Goal: Complete application form

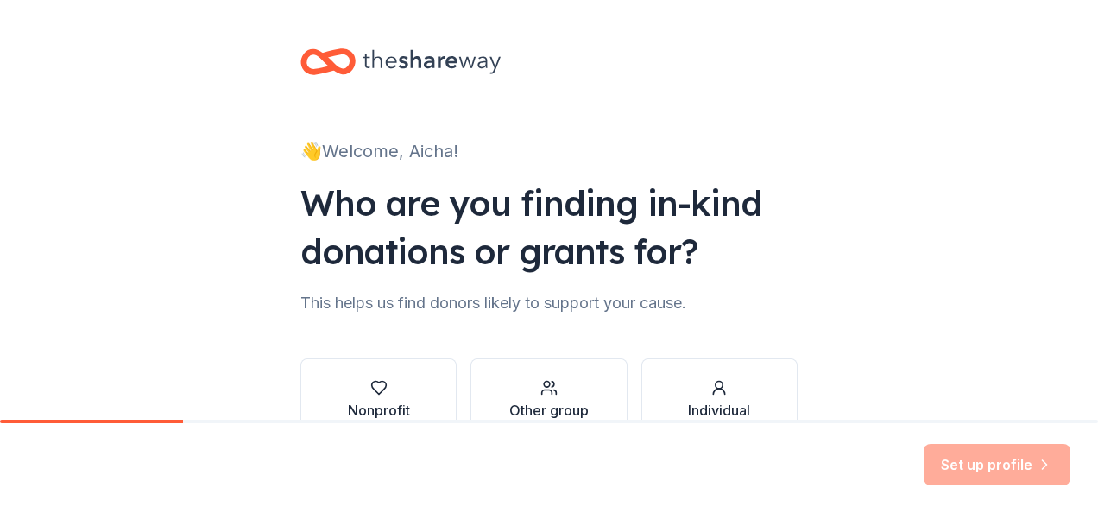
scroll to position [86, 0]
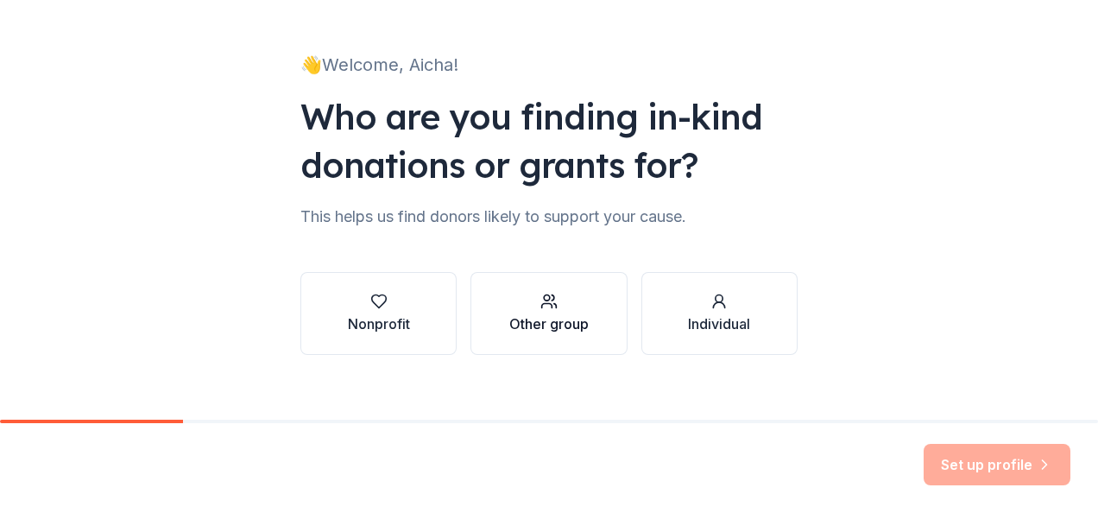
click at [491, 306] on button "Other group" at bounding box center [549, 313] width 156 height 83
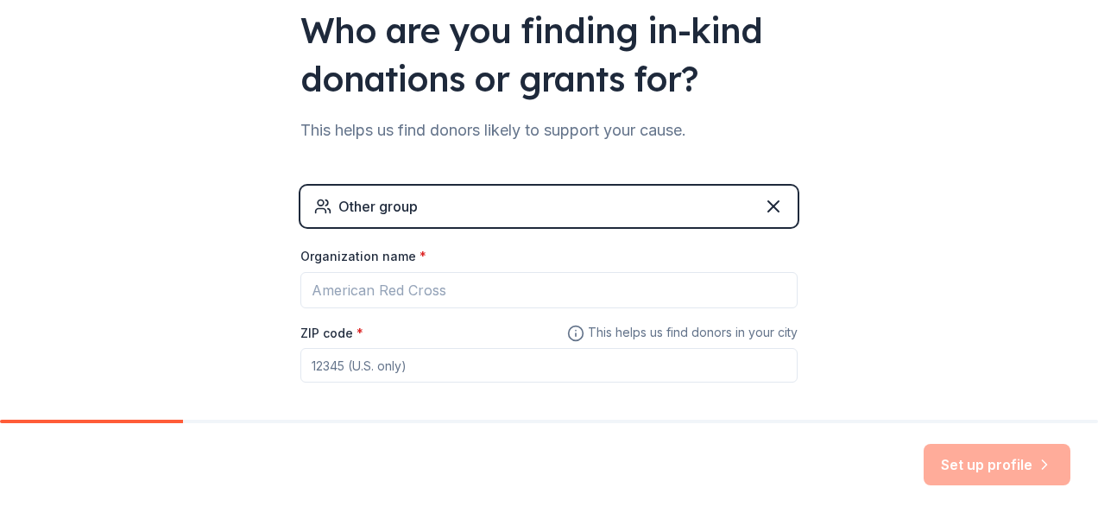
scroll to position [252, 0]
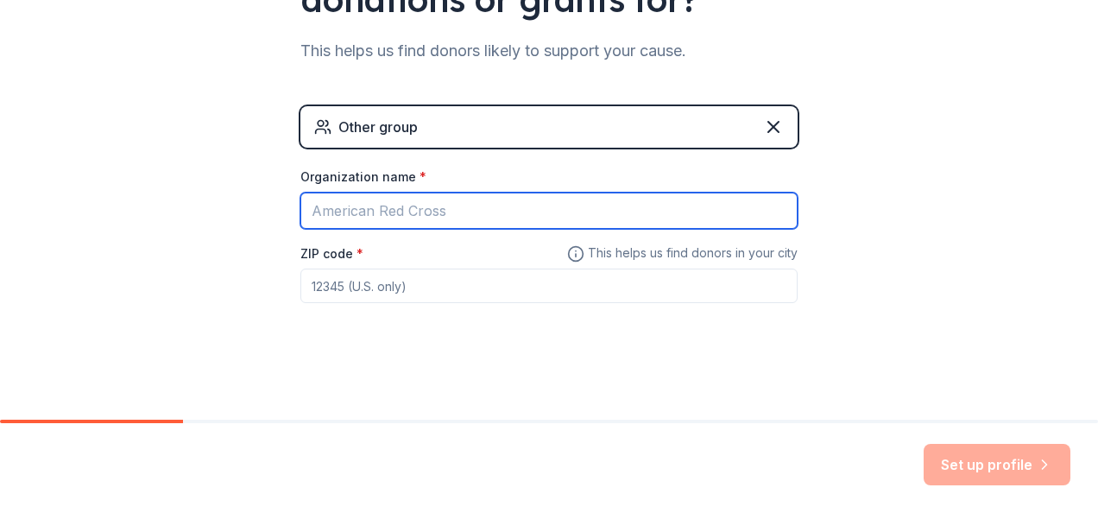
click at [377, 211] on input "Organization name *" at bounding box center [549, 211] width 497 height 36
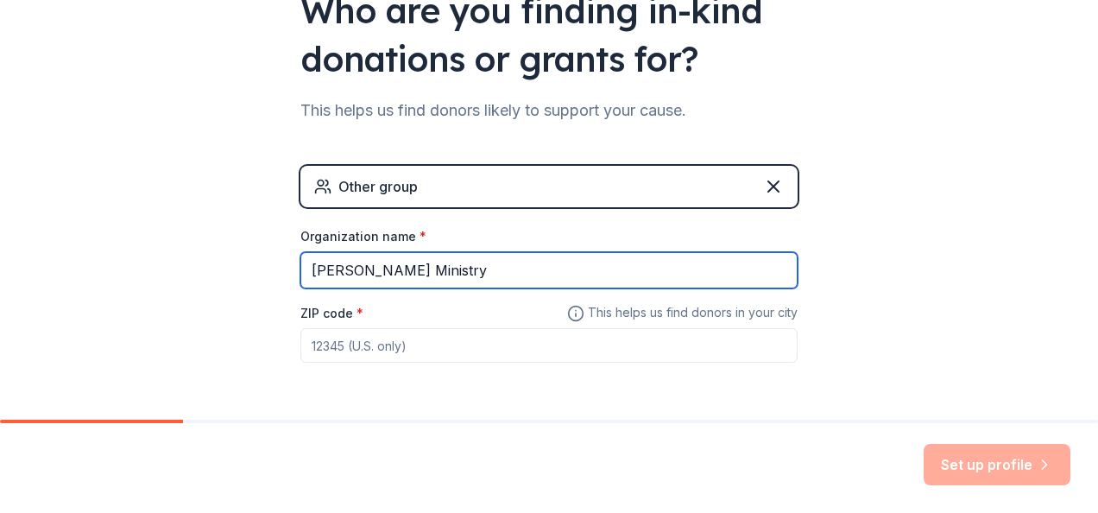
scroll to position [166, 0]
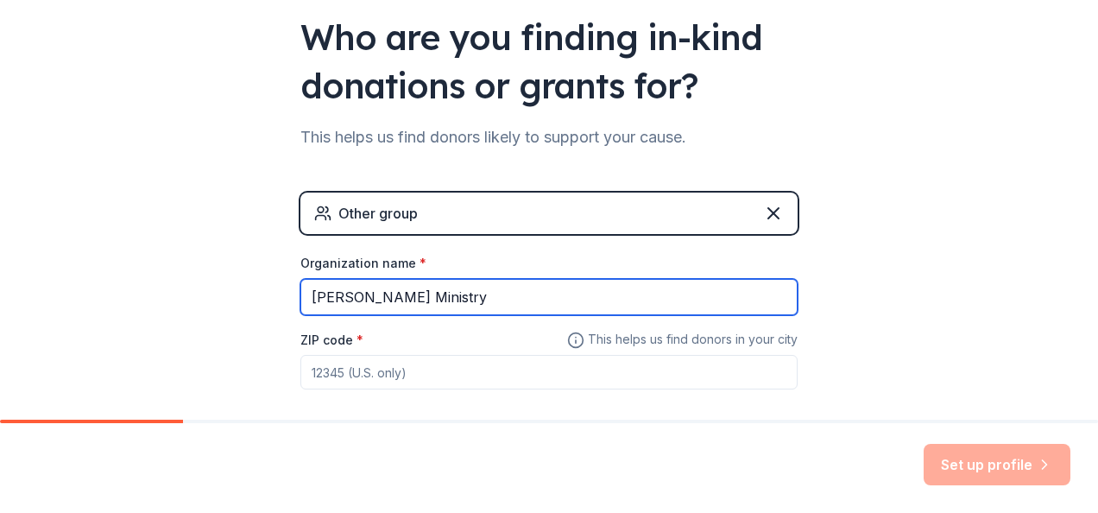
type input "[PERSON_NAME] Ministry"
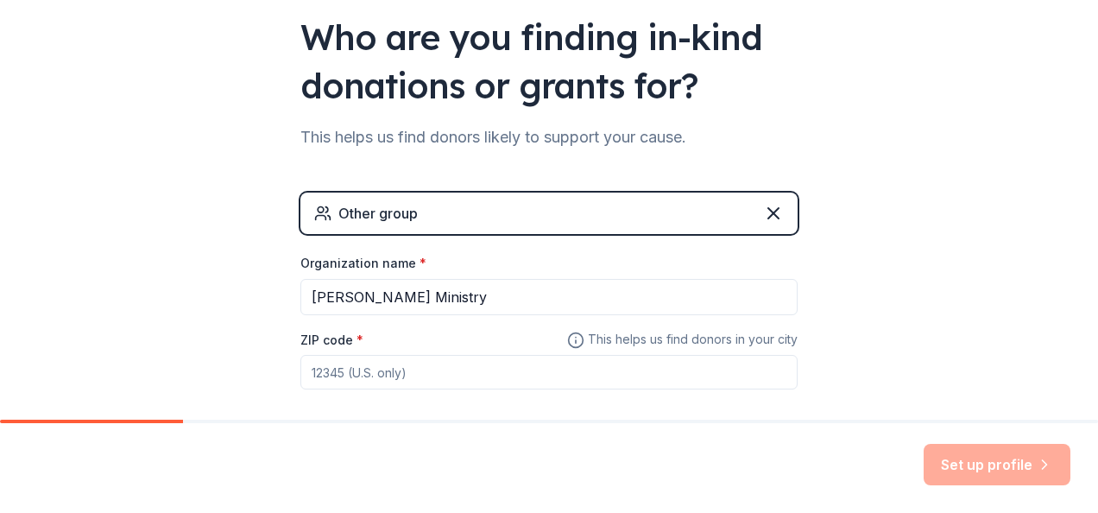
click at [479, 371] on input "ZIP code *" at bounding box center [549, 372] width 497 height 35
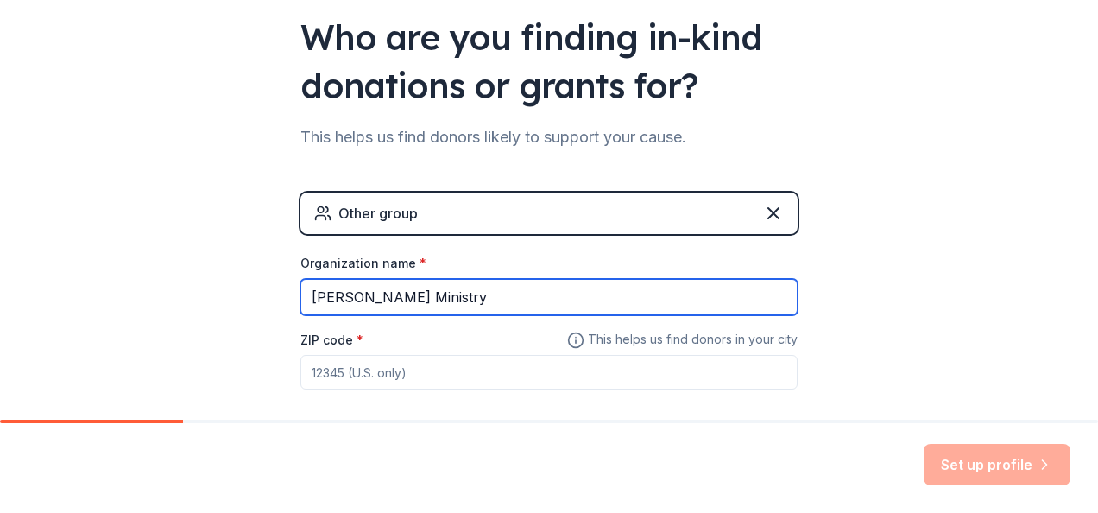
click at [473, 288] on input "[PERSON_NAME] Ministry" at bounding box center [549, 297] width 497 height 36
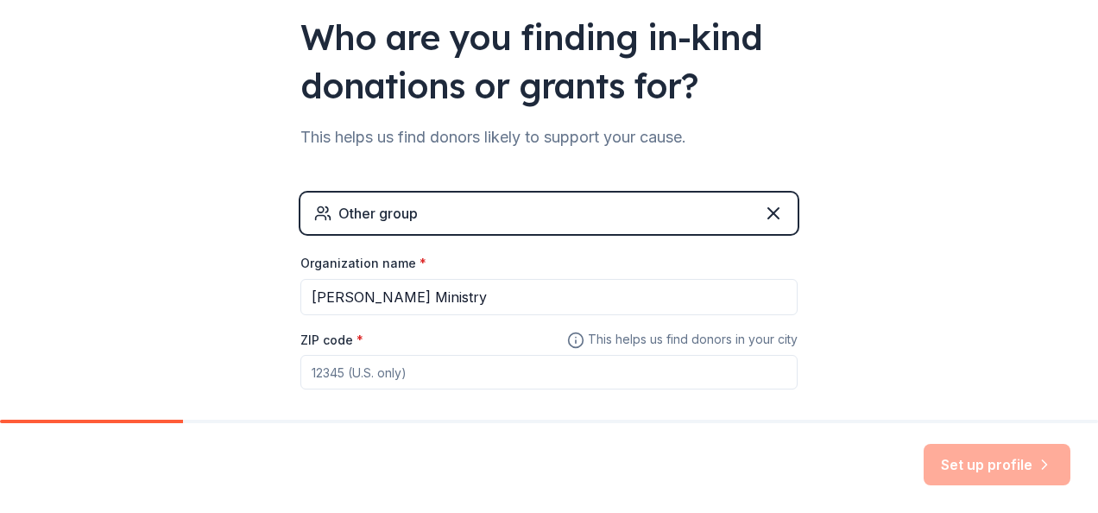
click at [585, 205] on div "Other group" at bounding box center [549, 213] width 497 height 41
click at [998, 460] on div "Set up profile" at bounding box center [997, 464] width 147 height 41
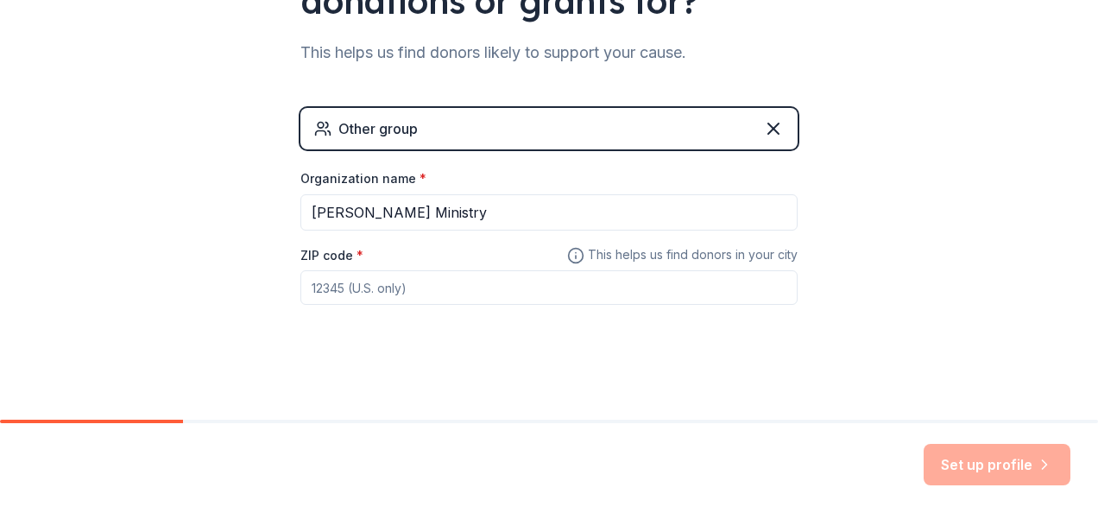
scroll to position [252, 0]
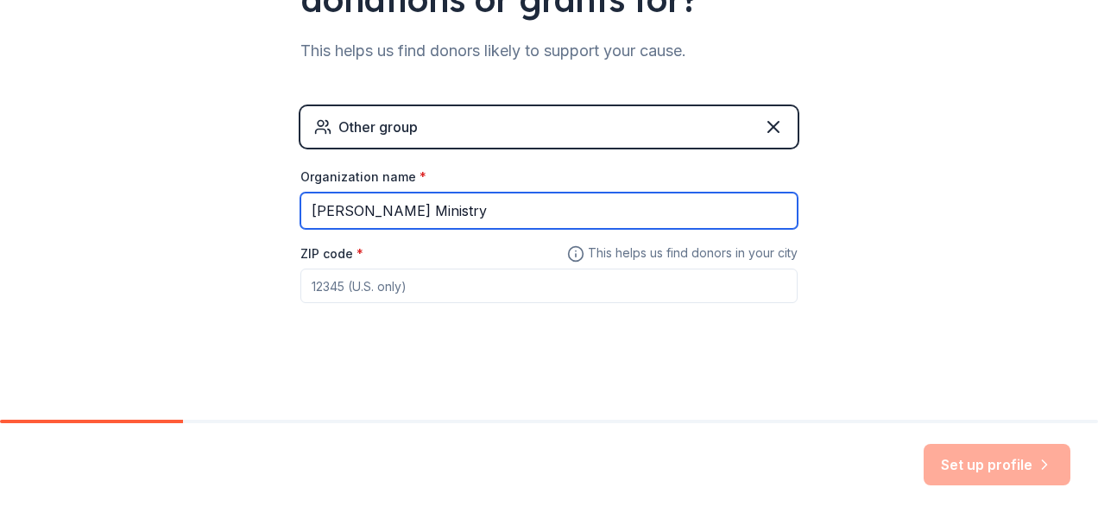
click at [437, 202] on input "[PERSON_NAME] Ministry" at bounding box center [549, 211] width 497 height 36
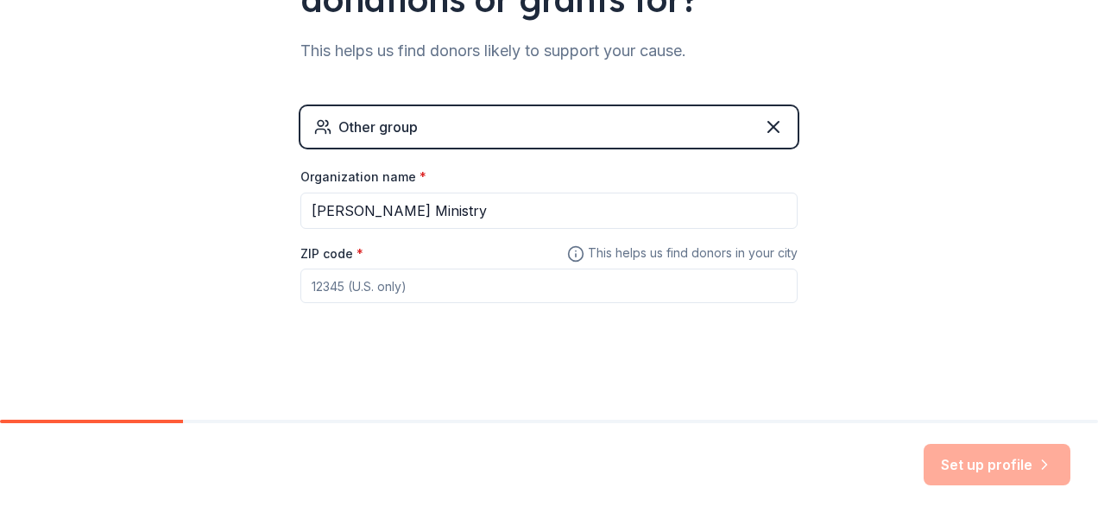
click at [997, 471] on div "Set up profile" at bounding box center [997, 464] width 147 height 41
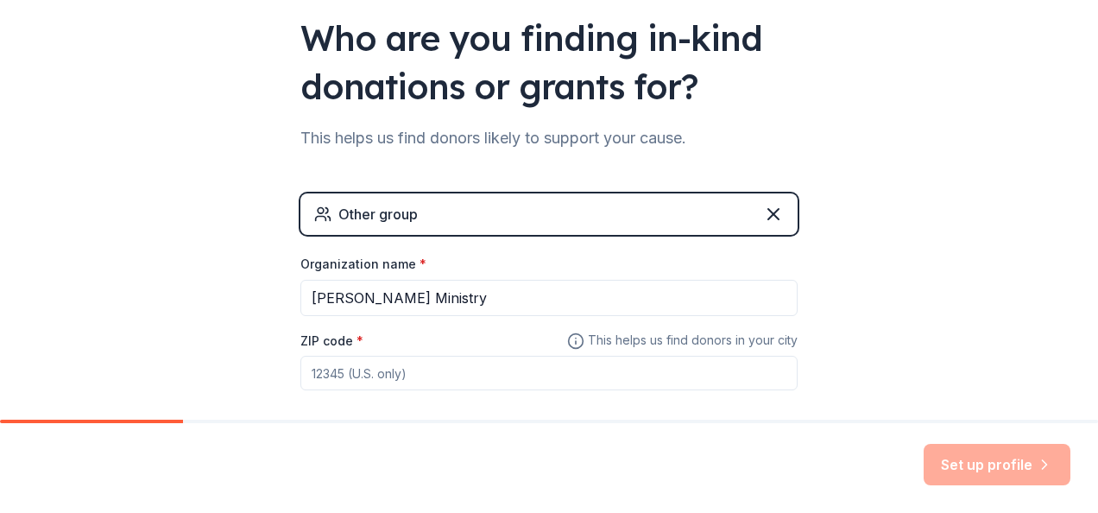
scroll to position [173, 0]
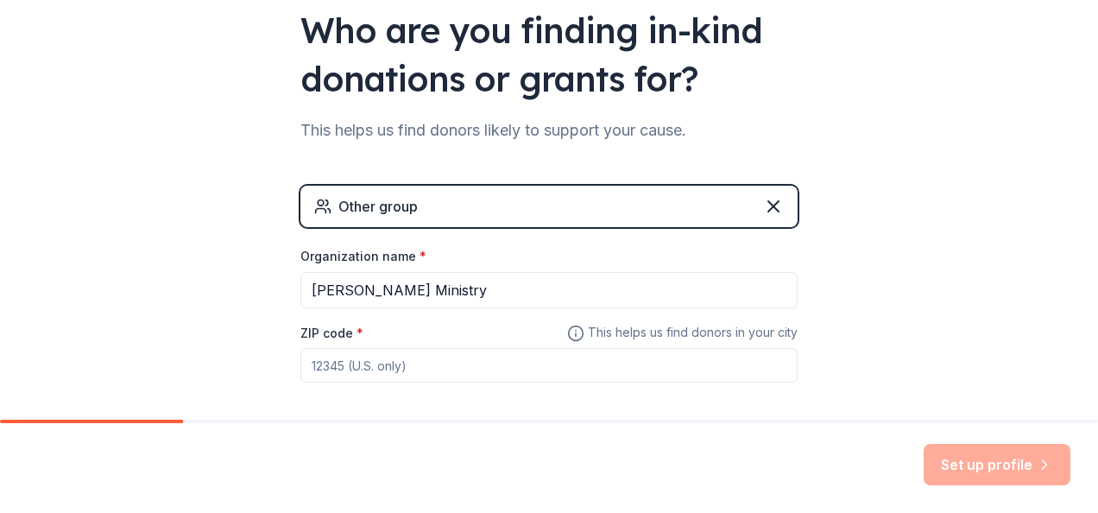
click at [326, 365] on input "ZIP code *" at bounding box center [549, 365] width 497 height 35
type input "9"
click at [767, 208] on icon at bounding box center [773, 206] width 21 height 21
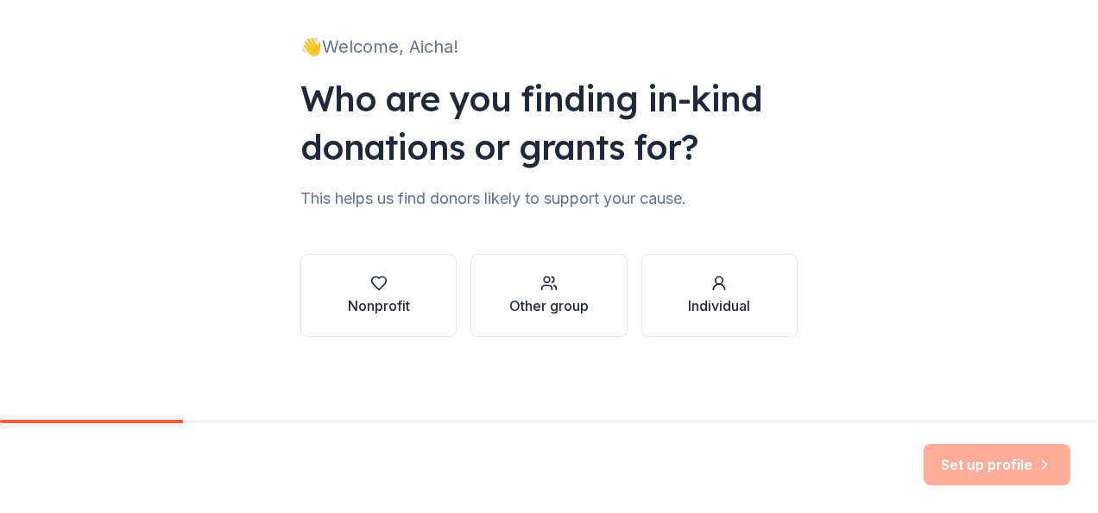
scroll to position [104, 0]
click at [398, 298] on div "Nonprofit" at bounding box center [379, 305] width 62 height 21
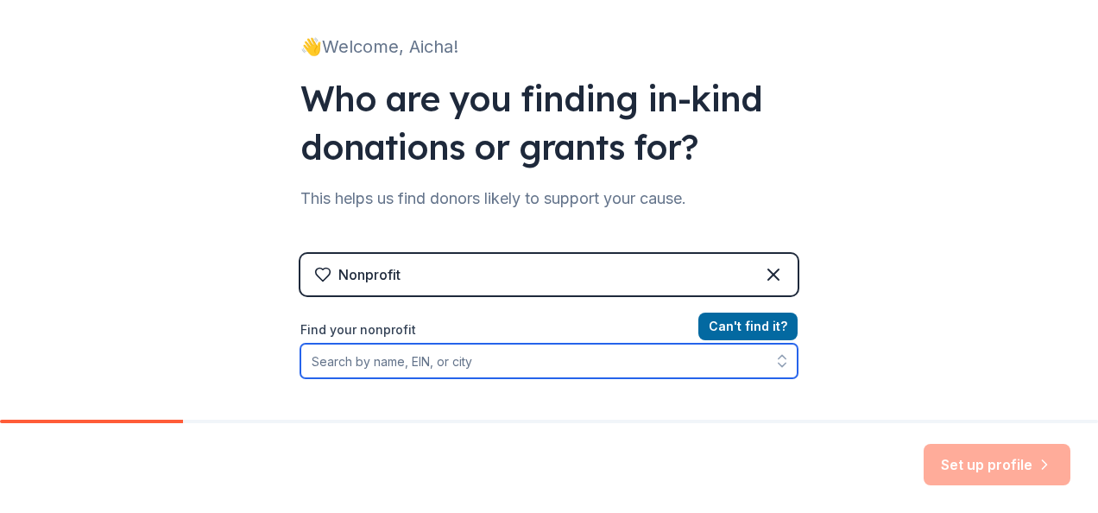
click at [393, 363] on input "Find your nonprofit" at bounding box center [549, 361] width 497 height 35
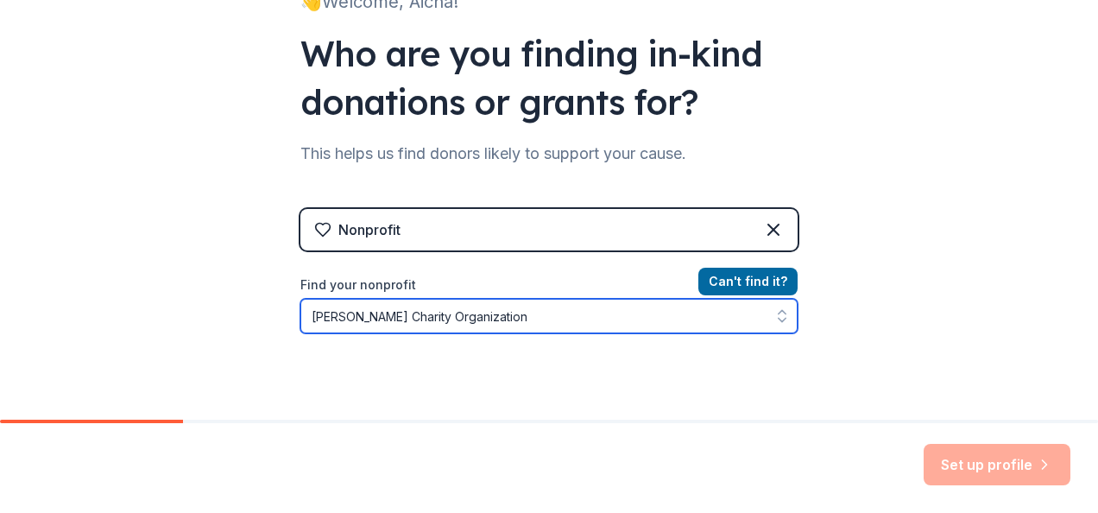
click at [774, 321] on icon "button" at bounding box center [782, 315] width 17 height 17
type input "Tabitha Charity Organization"
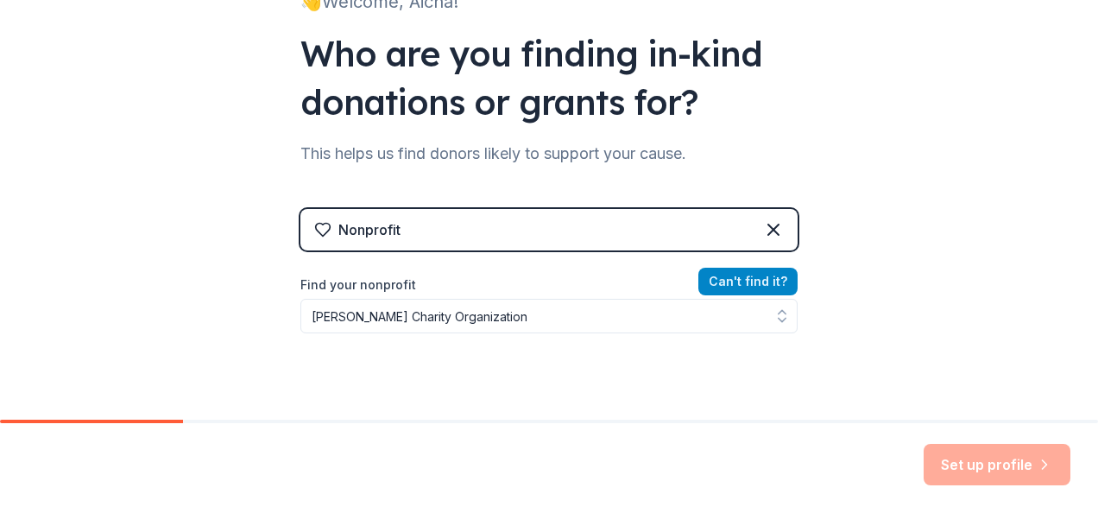
click at [769, 275] on button "Can ' t find it?" at bounding box center [748, 282] width 99 height 28
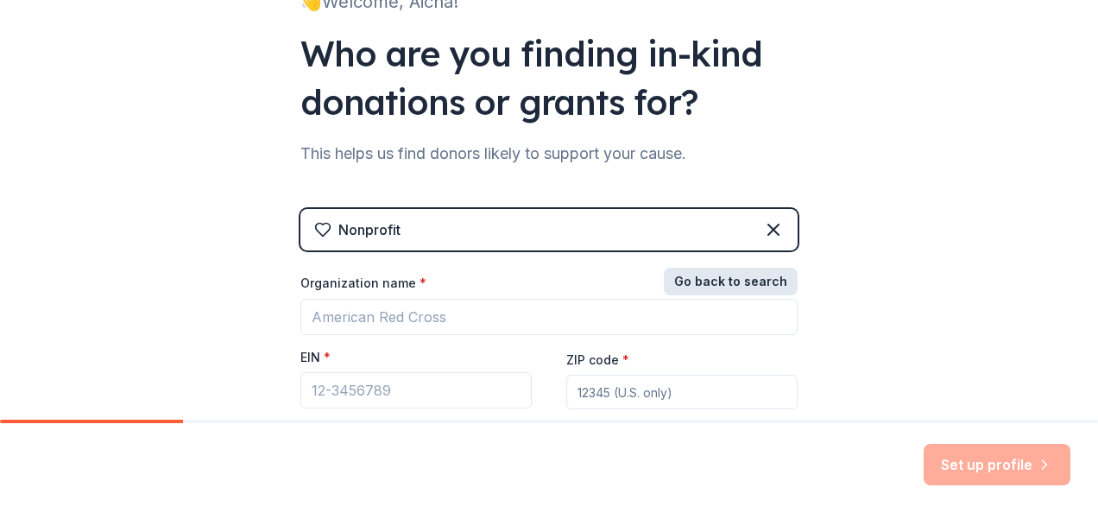
click at [769, 275] on button "Go back to search" at bounding box center [731, 282] width 134 height 28
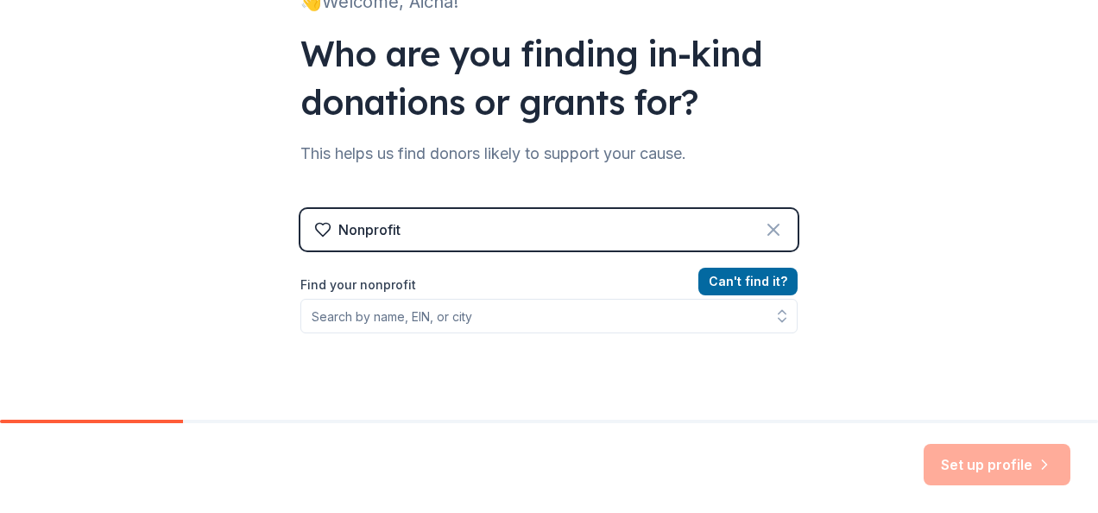
click at [769, 226] on icon at bounding box center [774, 230] width 10 height 10
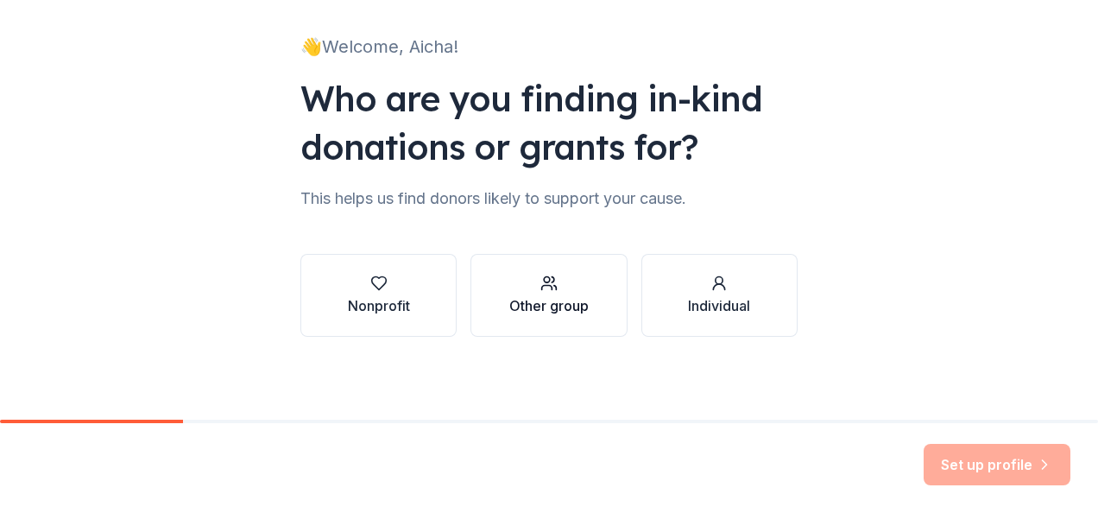
click at [574, 306] on div "Other group" at bounding box center [548, 305] width 79 height 21
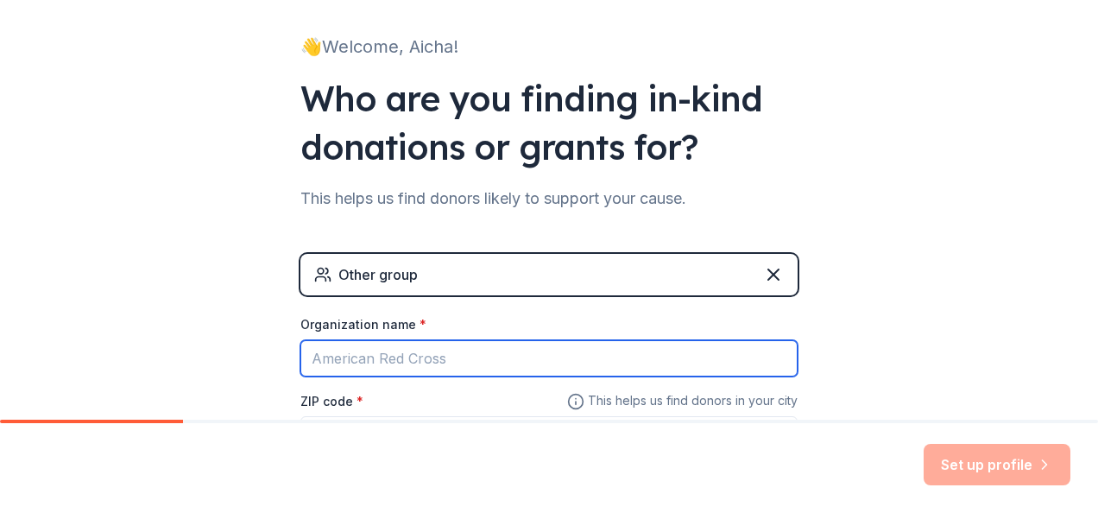
click at [430, 351] on input "Organization name *" at bounding box center [549, 358] width 497 height 36
type input "[PERSON_NAME] Ministry"
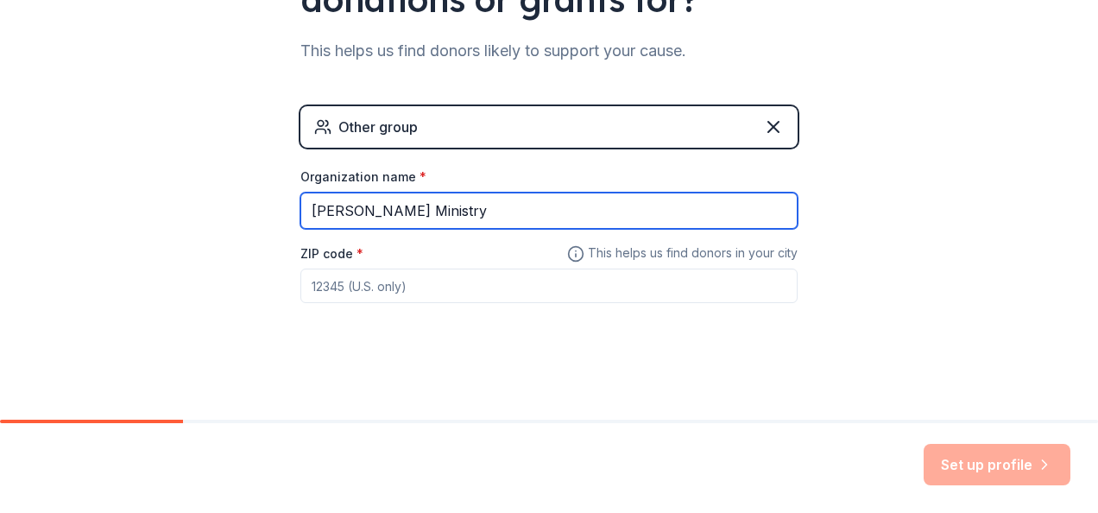
scroll to position [0, 0]
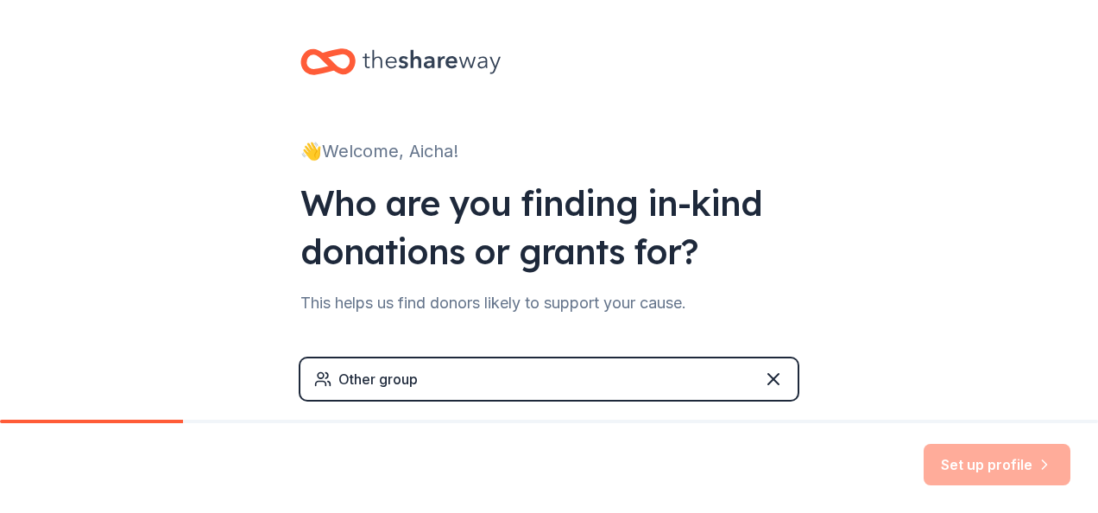
click at [475, 382] on div "Other group" at bounding box center [549, 378] width 497 height 41
click at [364, 380] on div "Other group" at bounding box center [378, 379] width 79 height 21
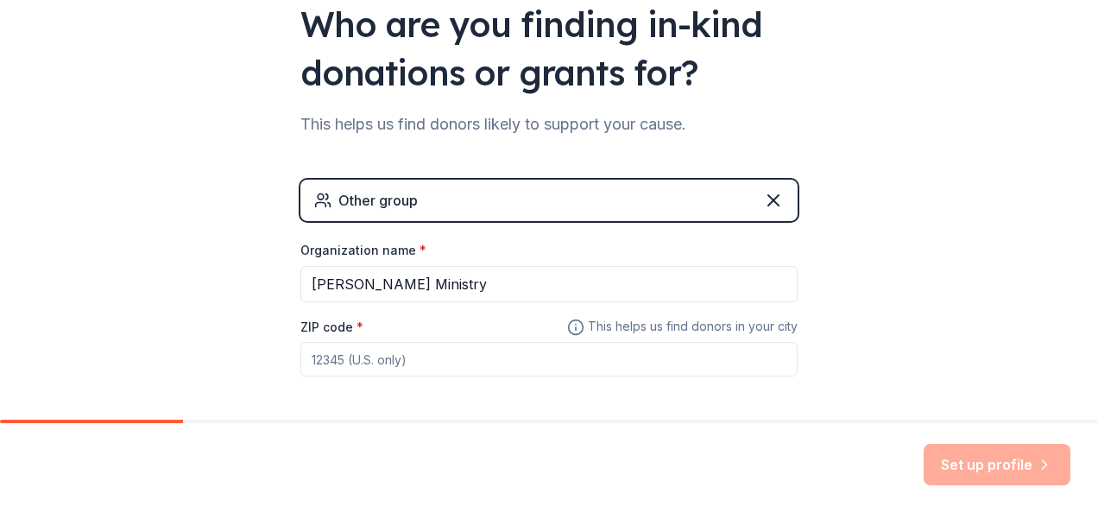
scroll to position [252, 0]
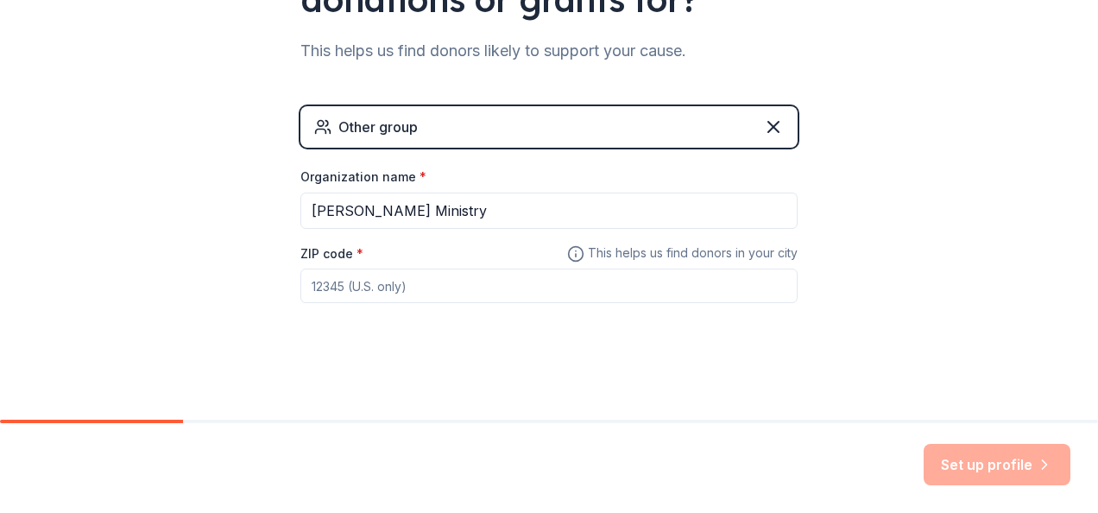
click at [370, 285] on input "ZIP code *" at bounding box center [549, 286] width 497 height 35
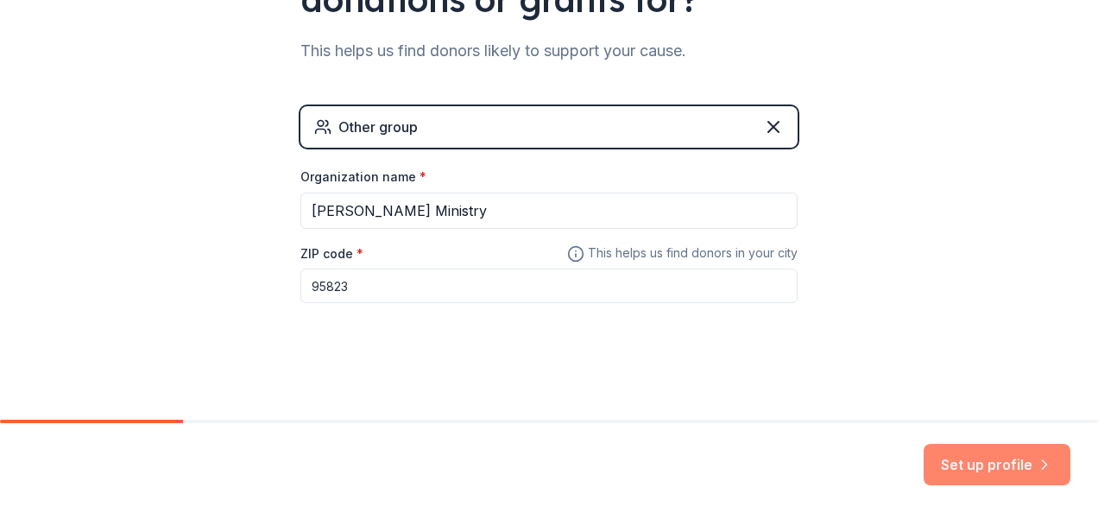
type input "95823"
click at [1006, 467] on button "Set up profile" at bounding box center [997, 464] width 147 height 41
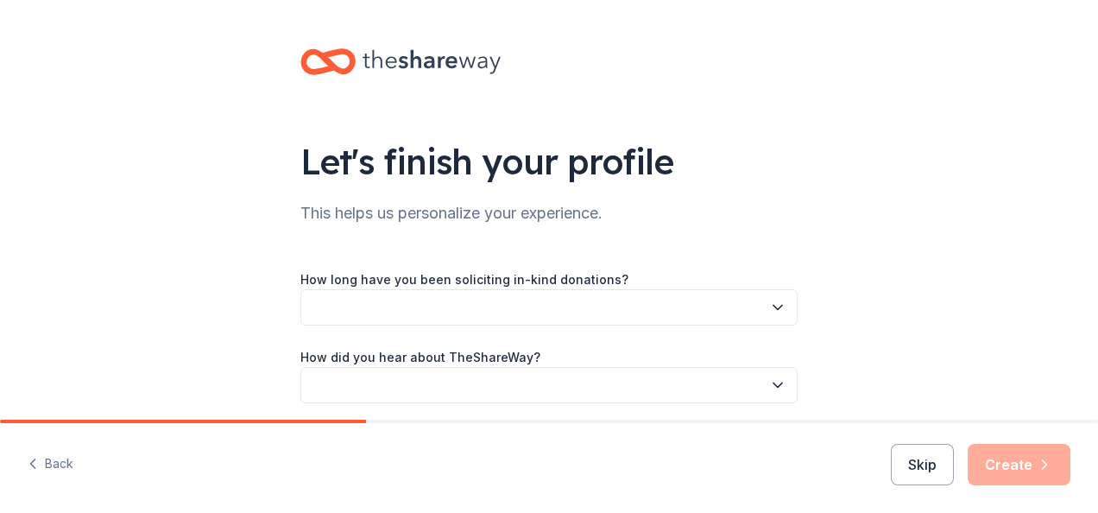
click at [776, 310] on icon "button" at bounding box center [777, 307] width 17 height 17
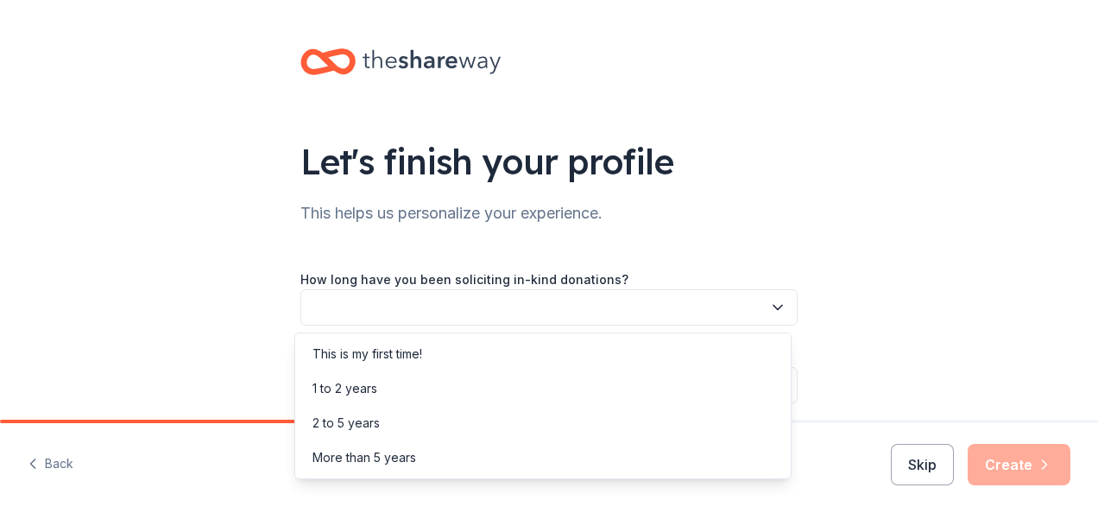
click at [883, 286] on div "Let's finish your profile This helps us personalize your experience. How long h…" at bounding box center [549, 243] width 1098 height 486
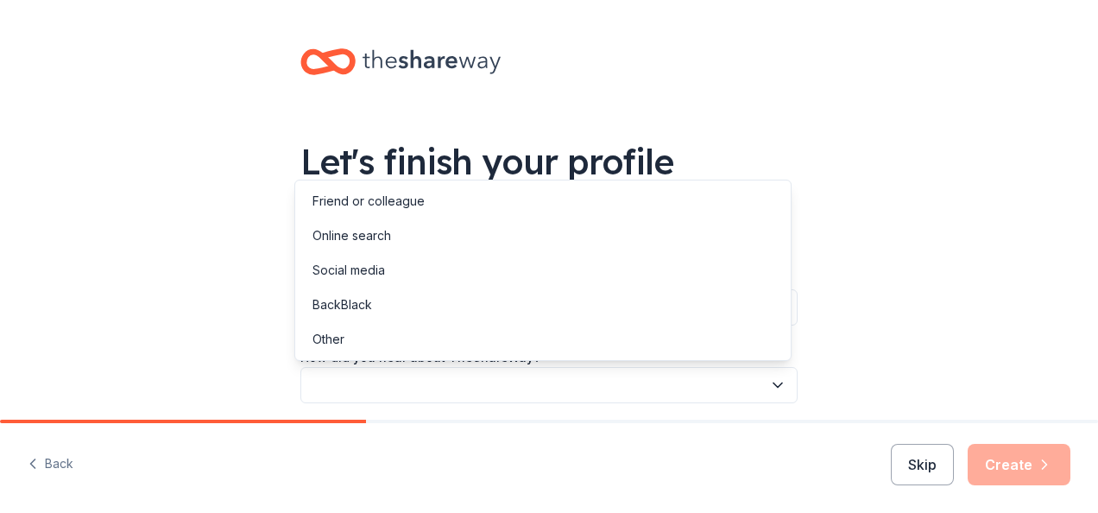
click at [773, 388] on icon "button" at bounding box center [777, 385] width 17 height 17
click at [959, 294] on div "Let's finish your profile This helps us personalize your experience. How long h…" at bounding box center [549, 243] width 1098 height 486
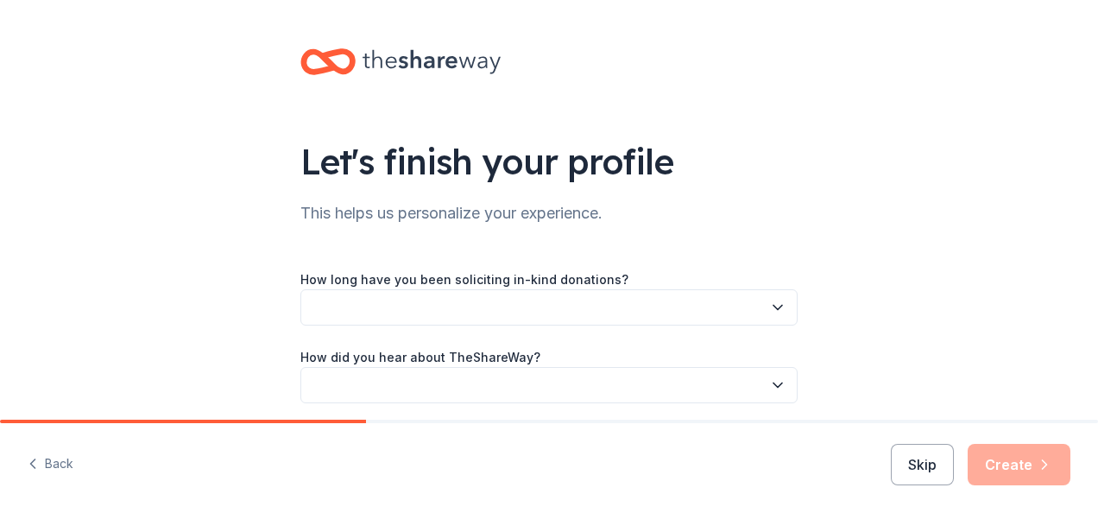
scroll to position [66, 0]
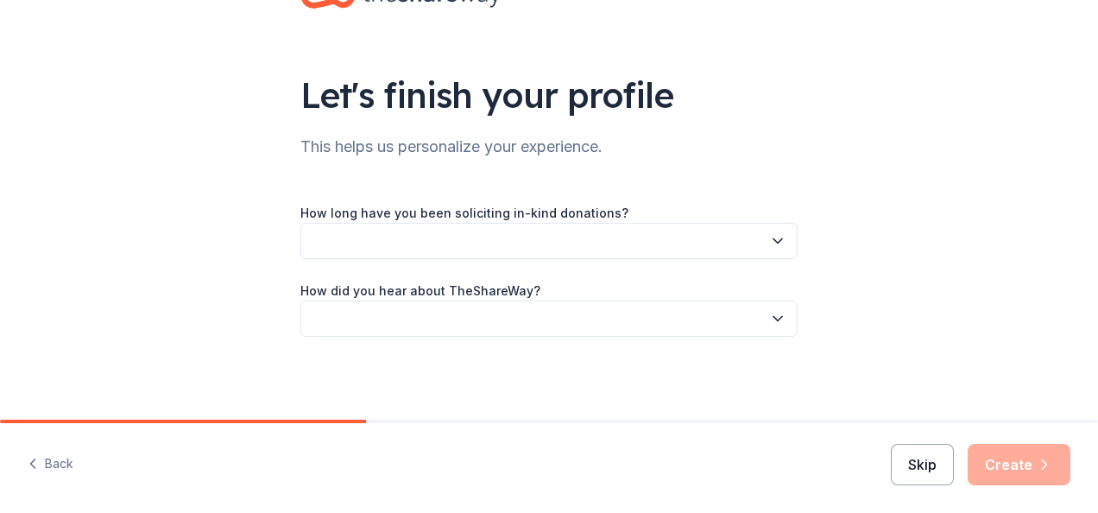
click at [931, 476] on button "Skip" at bounding box center [922, 464] width 63 height 41
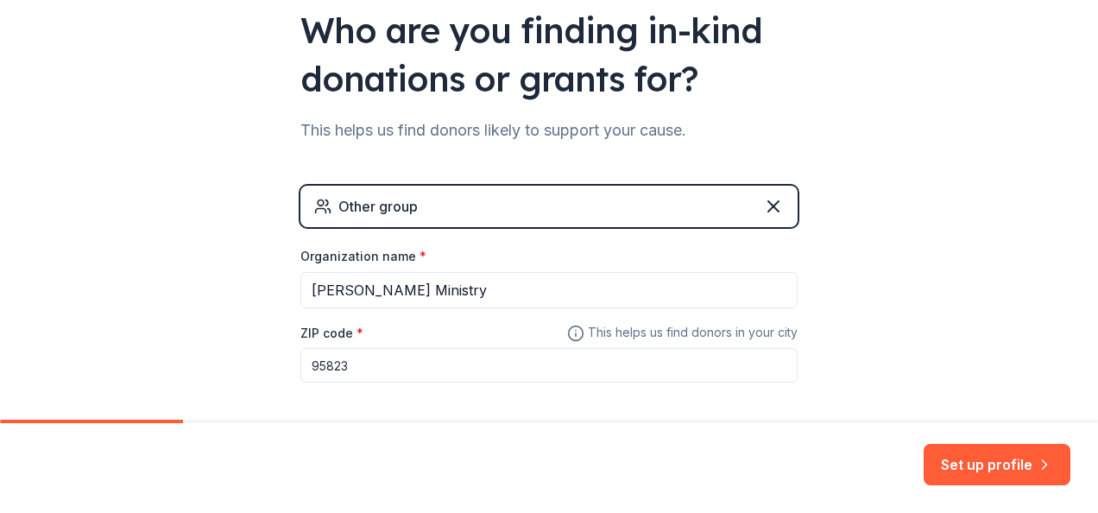
scroll to position [252, 0]
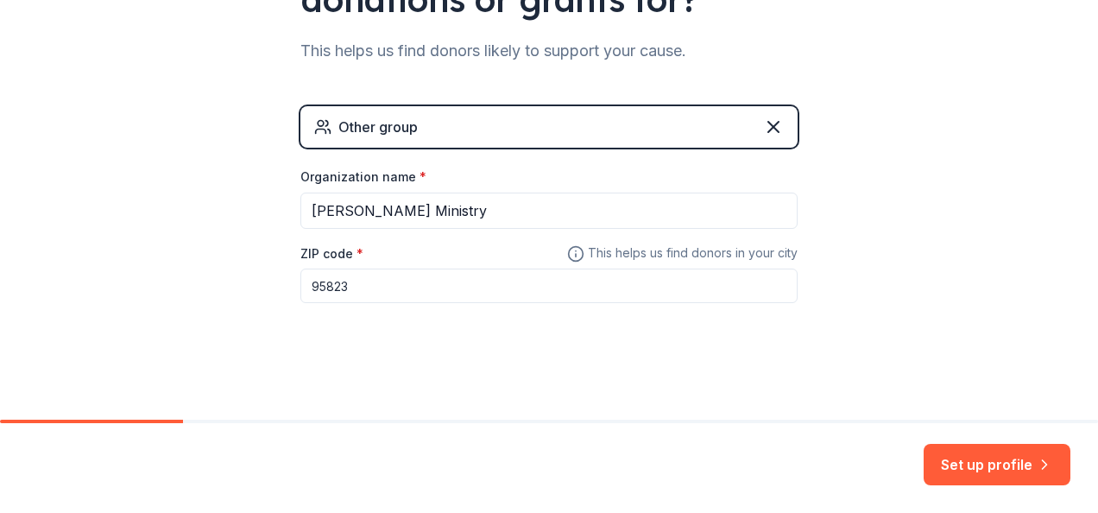
click at [665, 250] on span "This helps us find donors in your city" at bounding box center [682, 254] width 231 height 22
click at [567, 251] on icon at bounding box center [575, 254] width 17 height 21
click at [576, 254] on icon at bounding box center [576, 255] width 0 height 3
click at [345, 288] on input "95823" at bounding box center [549, 286] width 497 height 35
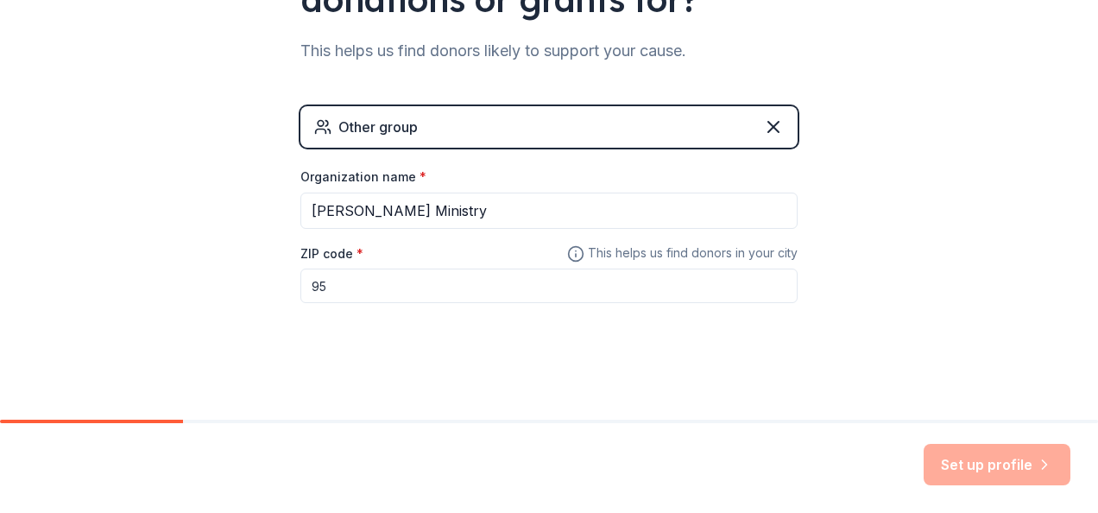
type input "9"
type input "N"
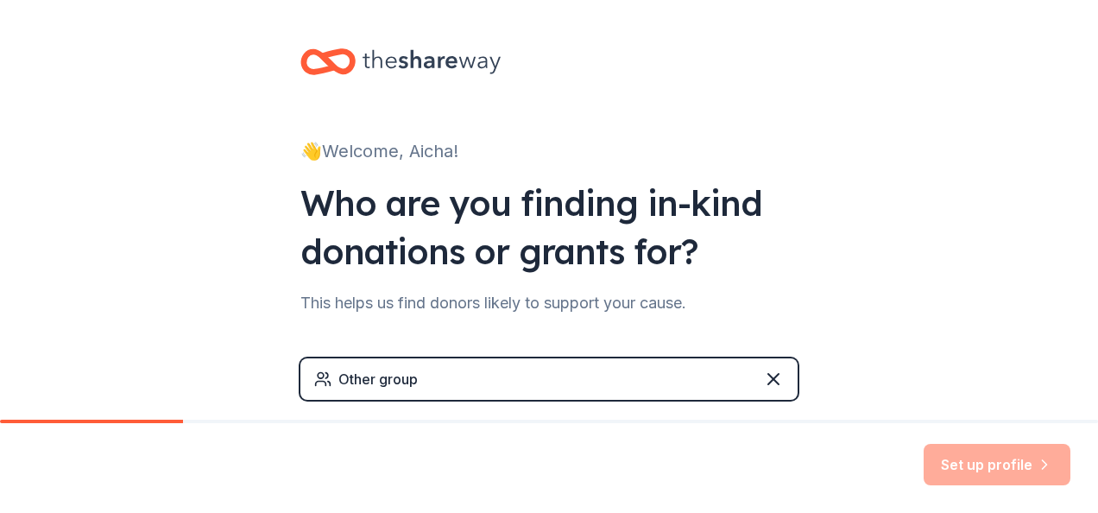
type input "N/A"
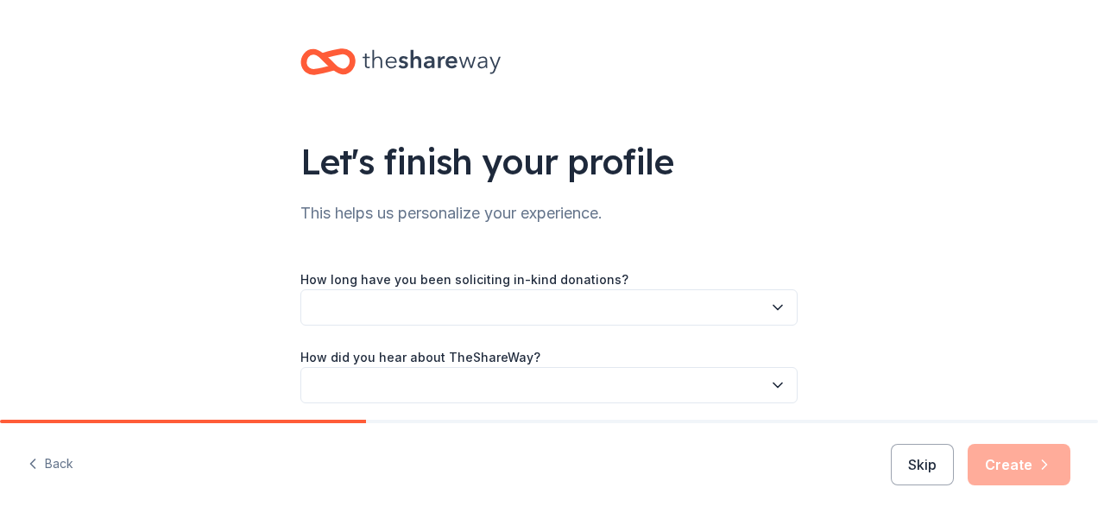
click at [73, 451] on div "Back Skip Create" at bounding box center [549, 468] width 1098 height 90
click at [59, 458] on button "Back" at bounding box center [51, 464] width 46 height 36
click at [59, 458] on div "Back Skip Create" at bounding box center [549, 468] width 1098 height 90
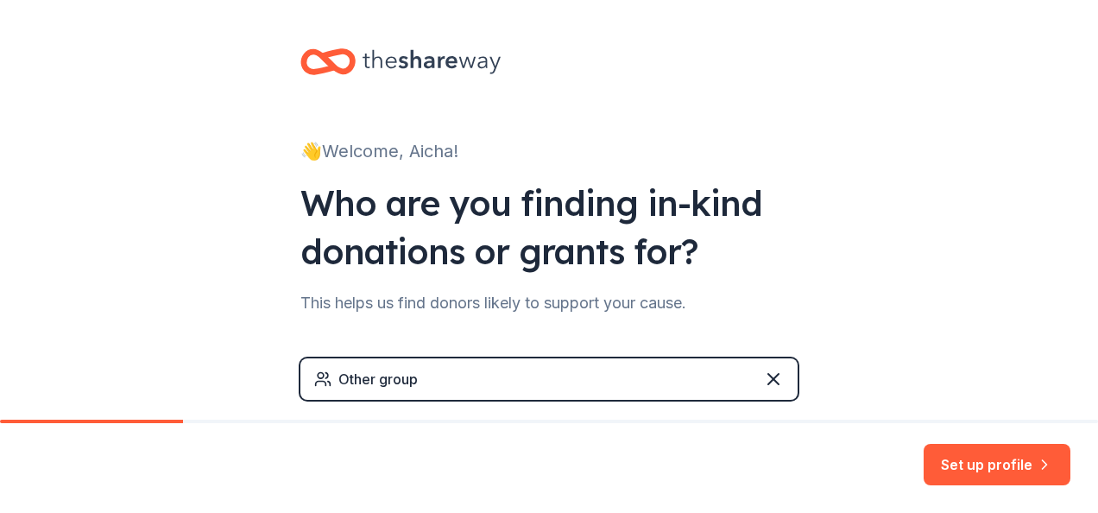
click at [394, 368] on div "Other group" at bounding box center [549, 378] width 497 height 41
drag, startPoint x: 394, startPoint y: 368, endPoint x: 392, endPoint y: 377, distance: 8.8
click at [392, 377] on div "Other group" at bounding box center [378, 379] width 79 height 21
click at [469, 395] on div "Other group" at bounding box center [549, 378] width 497 height 41
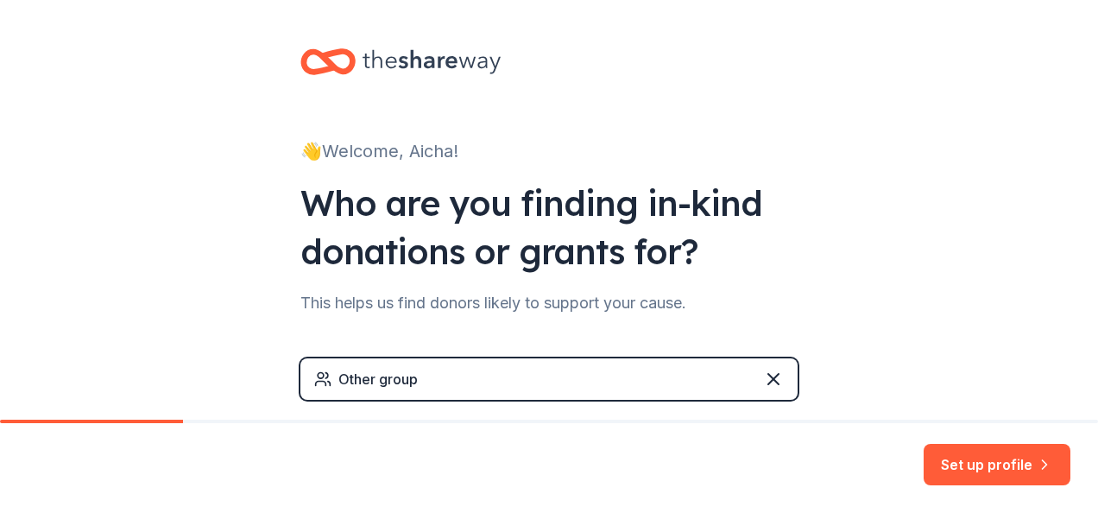
drag, startPoint x: 766, startPoint y: 378, endPoint x: 703, endPoint y: 320, distance: 85.6
click at [765, 380] on icon at bounding box center [773, 379] width 21 height 21
